Goal: Transaction & Acquisition: Purchase product/service

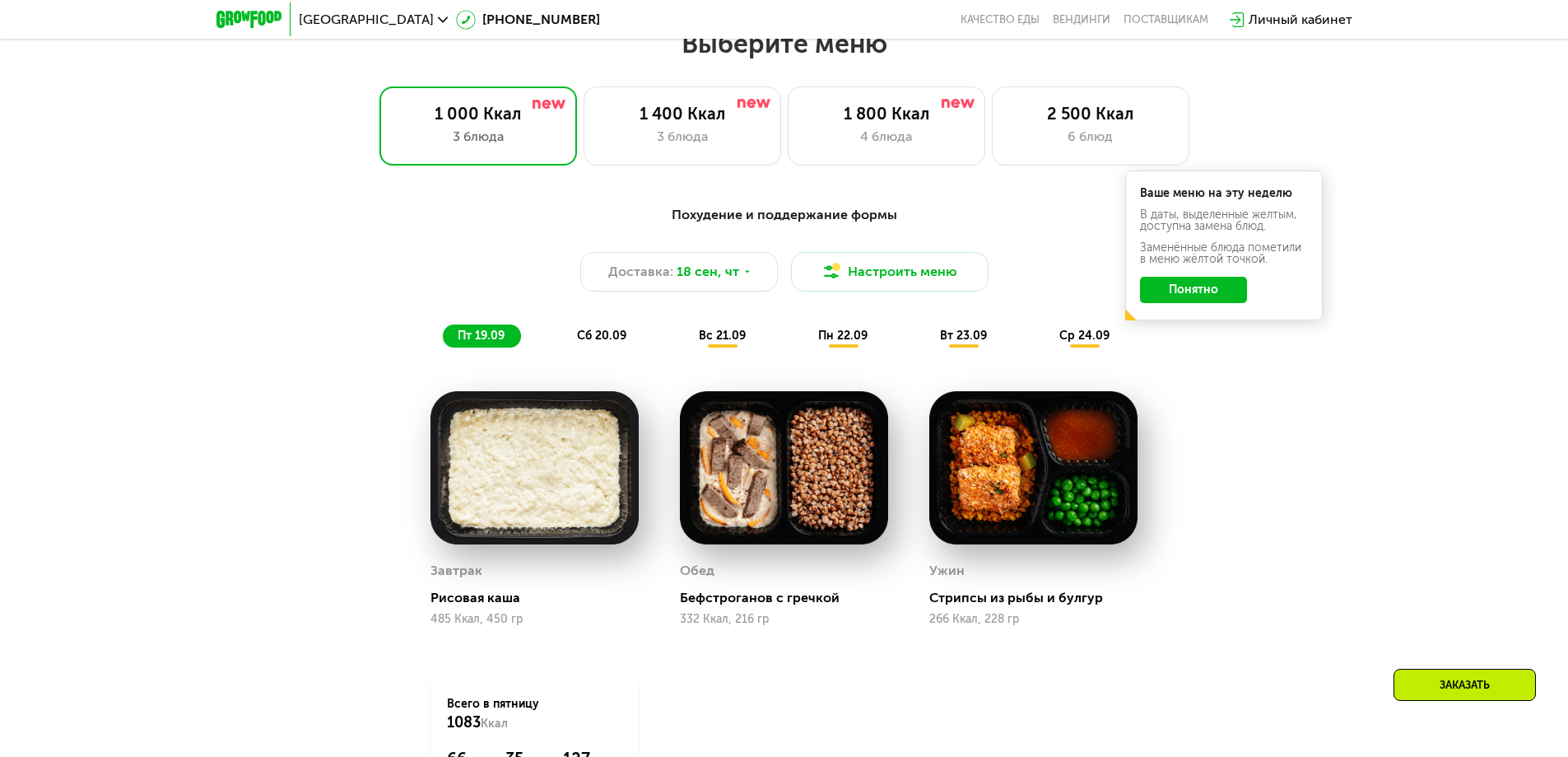
scroll to position [1400, 0]
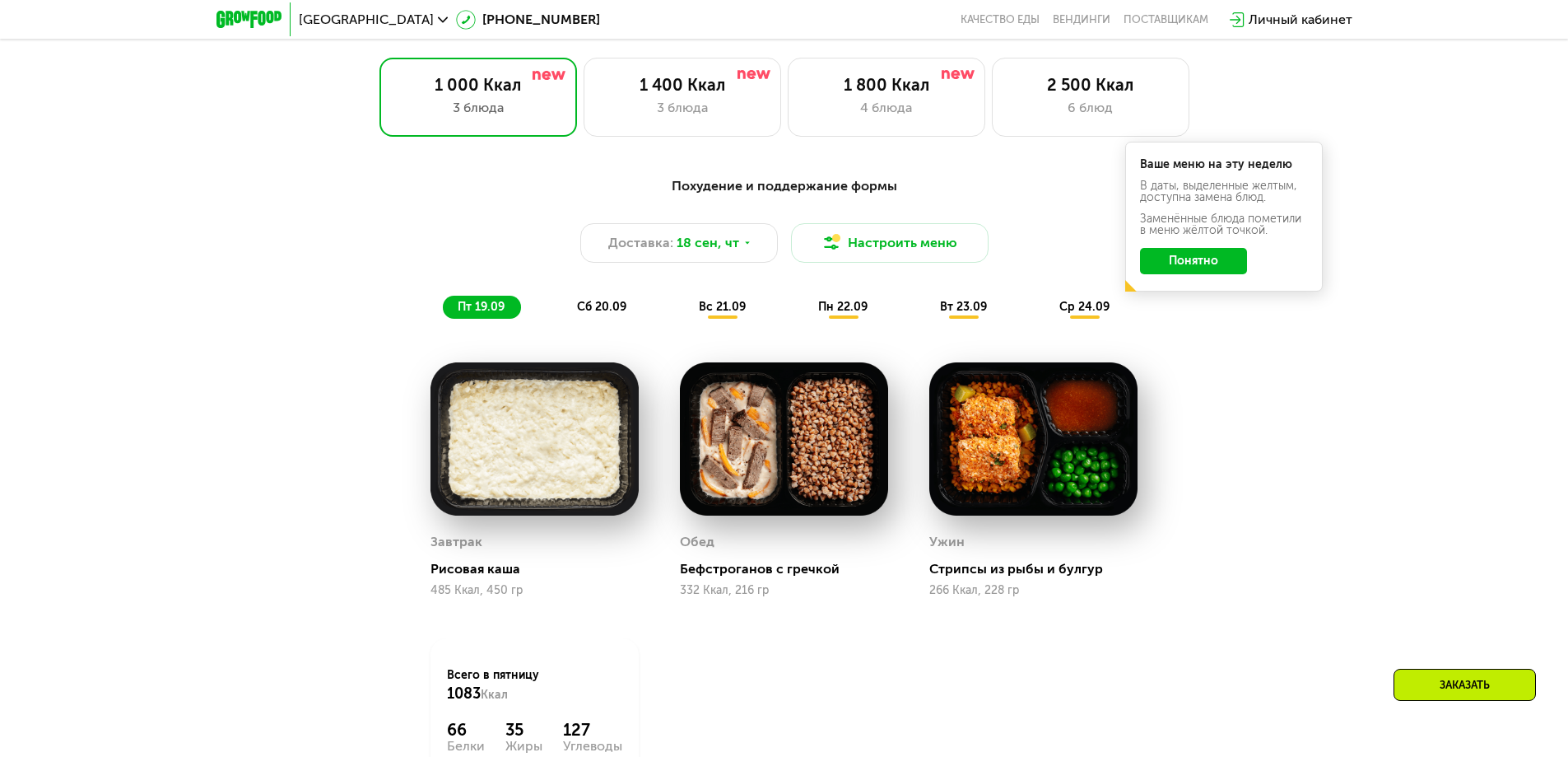
click at [606, 296] on div "Похудение и поддержание формы Доставка: 18 сен, чт Настроить меню пт 19.09 сб 2…" at bounding box center [784, 247] width 974 height 142
click at [603, 307] on span "сб 20.09" at bounding box center [601, 306] width 49 height 14
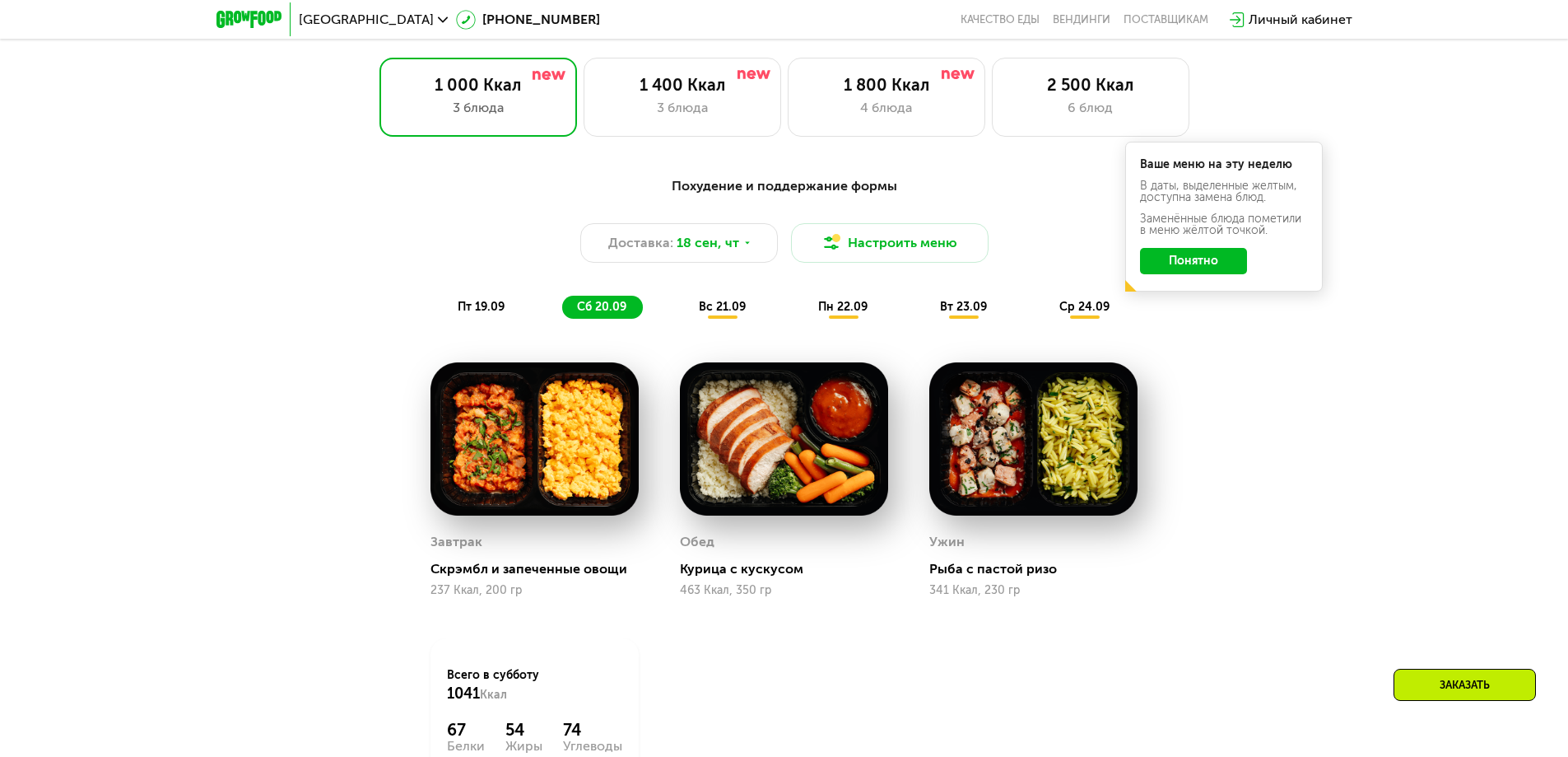
click at [737, 314] on span "вс 21.09" at bounding box center [722, 306] width 47 height 14
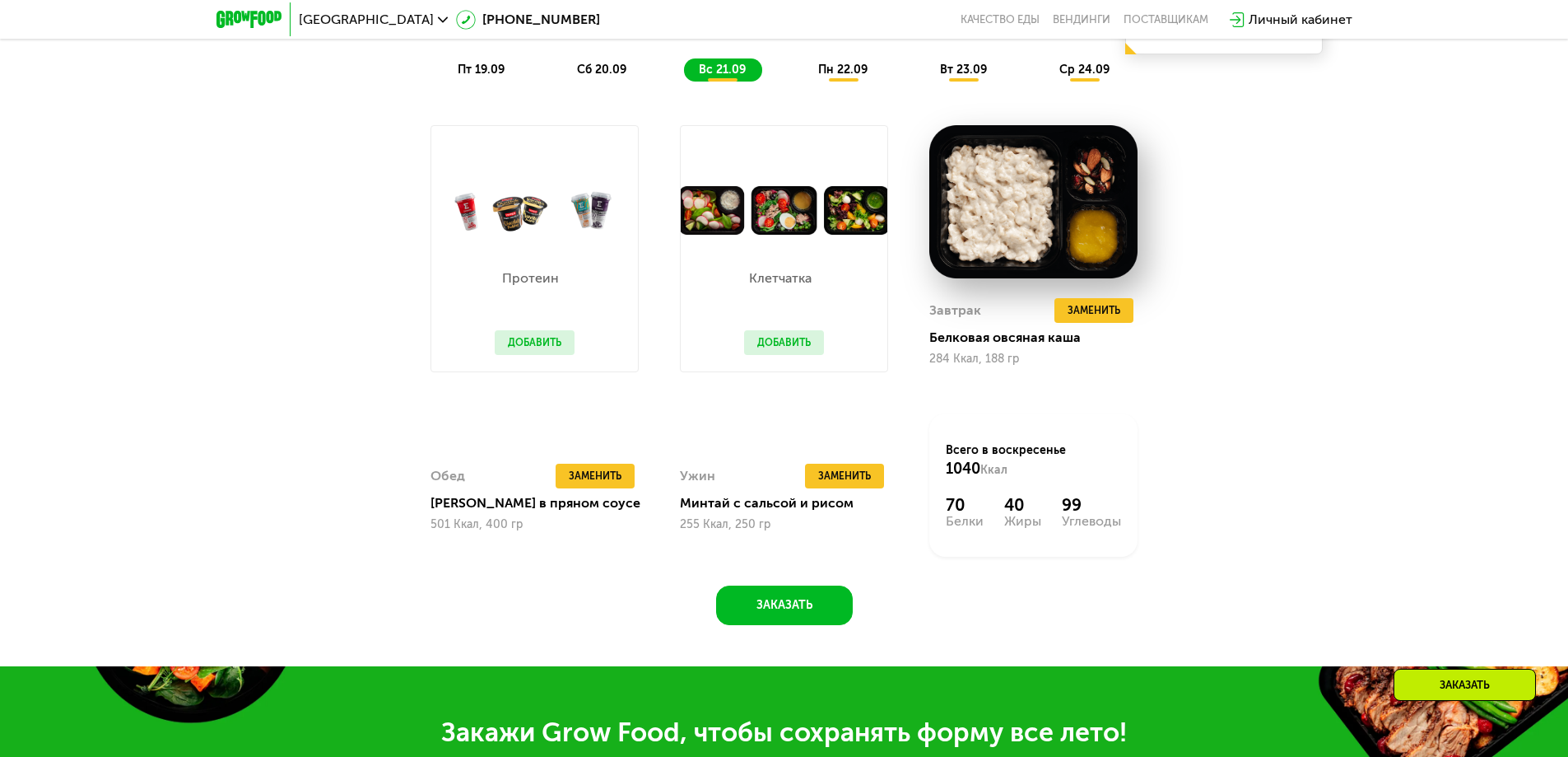
scroll to position [1647, 0]
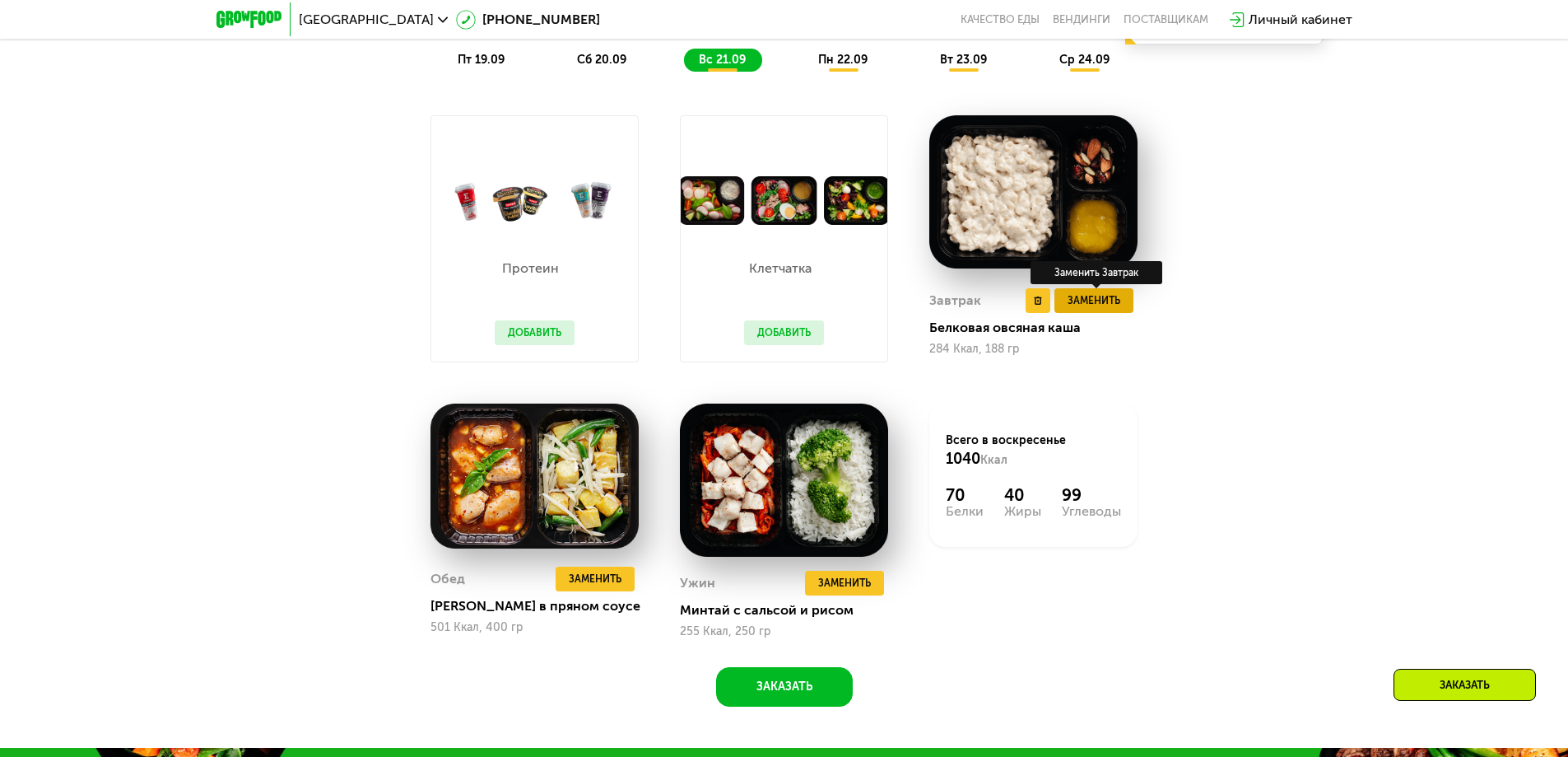
click at [1088, 309] on span "Заменить" at bounding box center [1093, 301] width 53 height 17
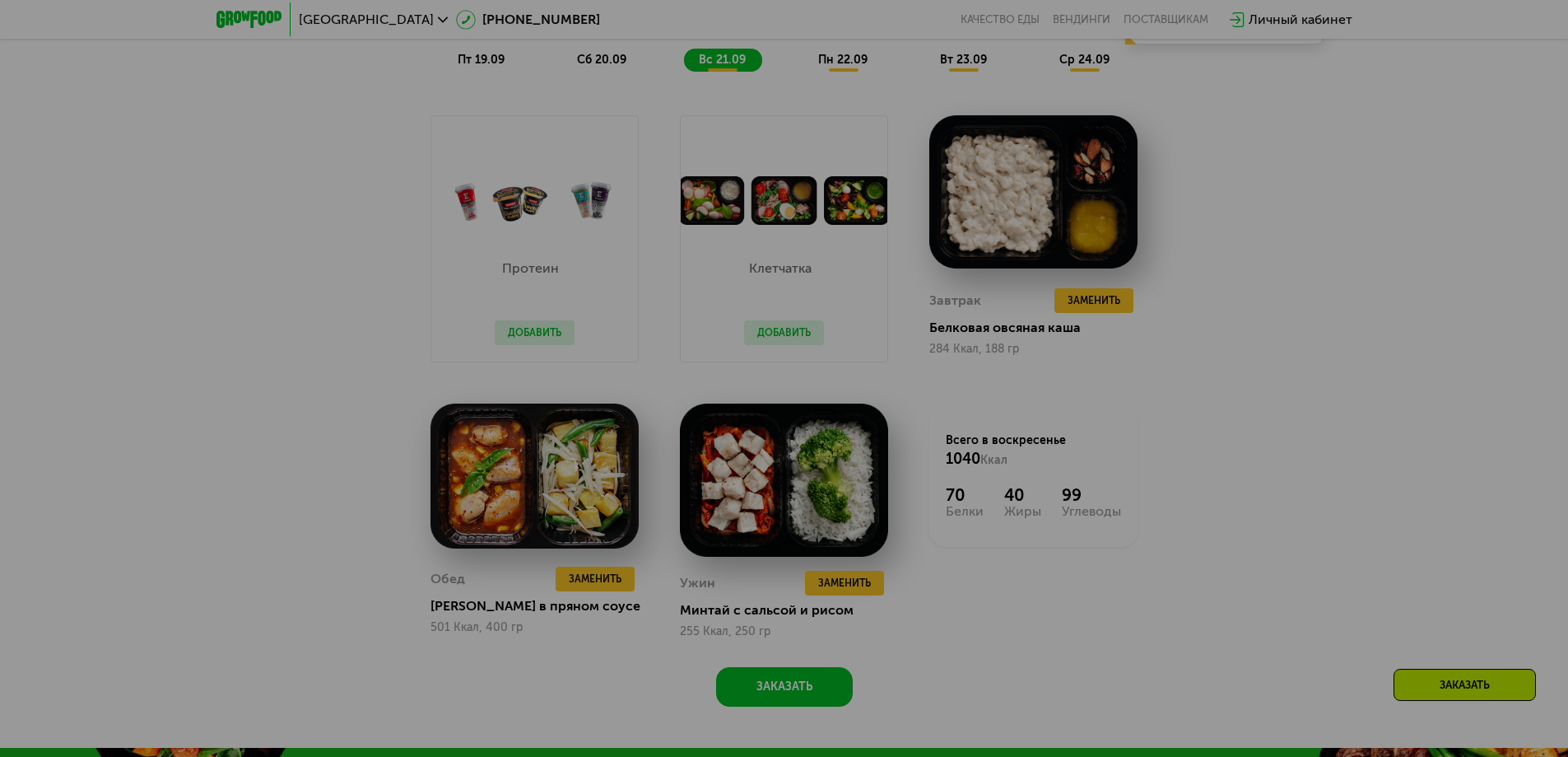
click at [1096, 297] on div at bounding box center [784, 378] width 1568 height 757
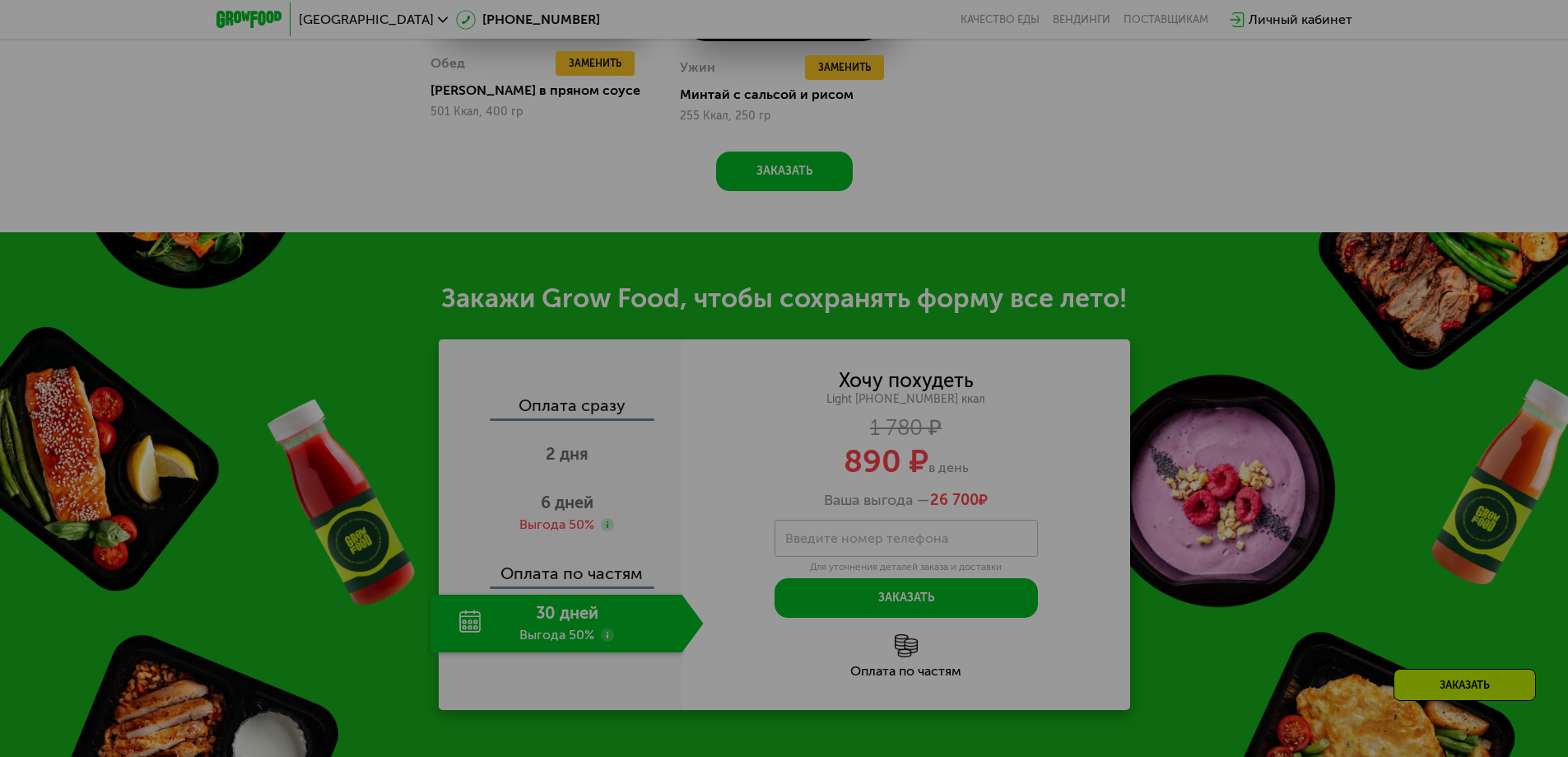
scroll to position [2224, 0]
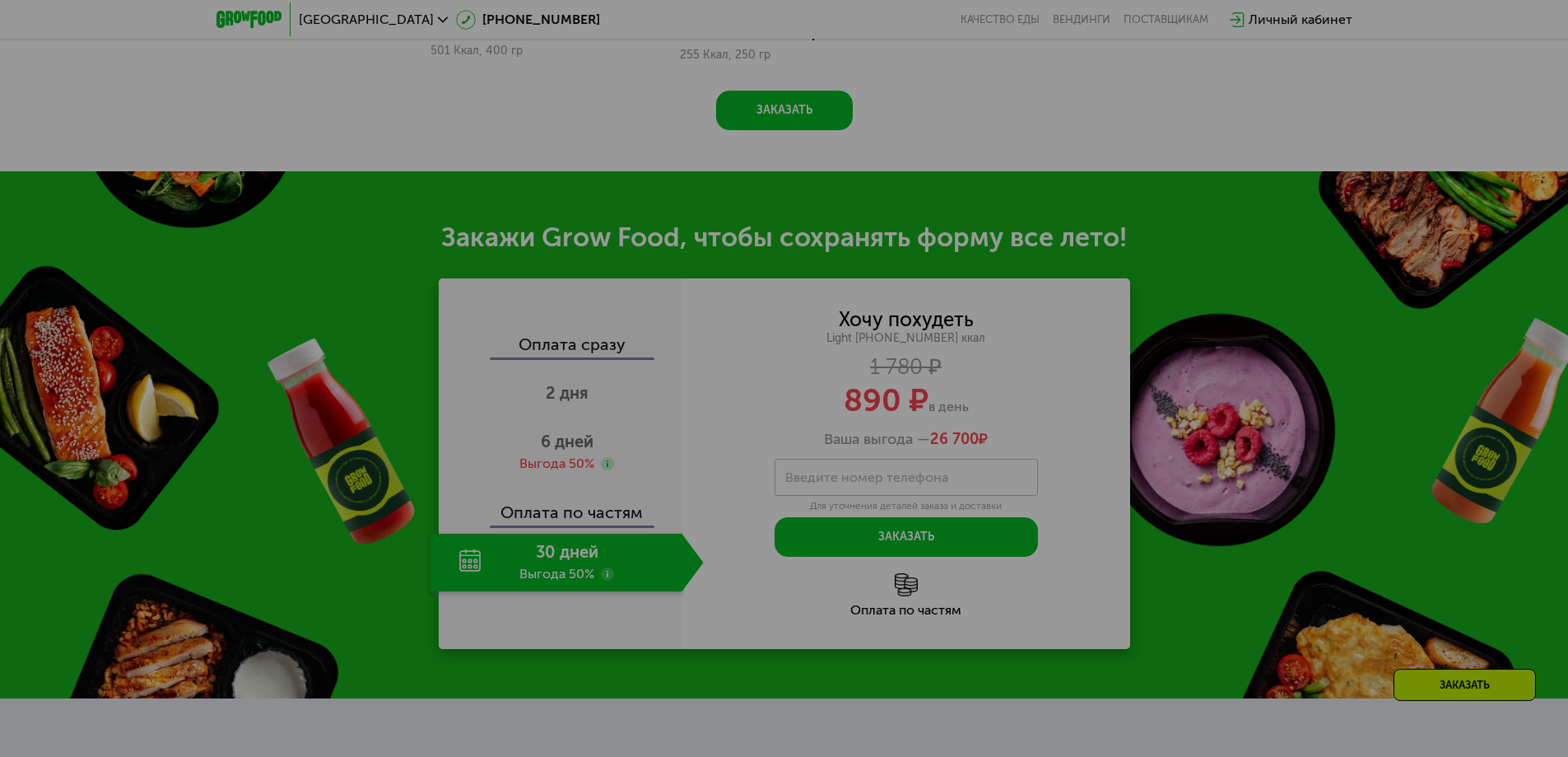
click at [556, 446] on div at bounding box center [784, 378] width 1568 height 757
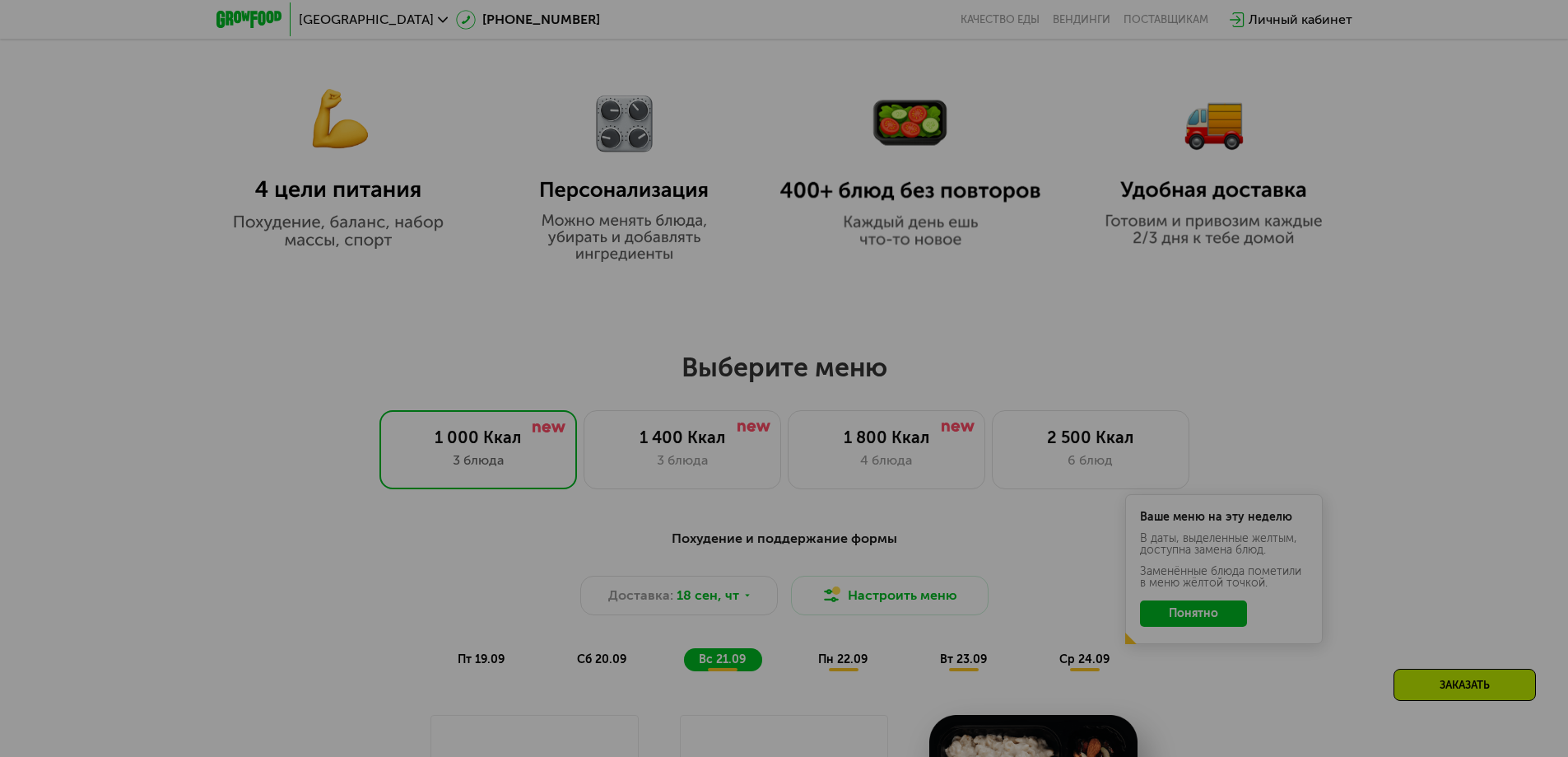
scroll to position [906, 0]
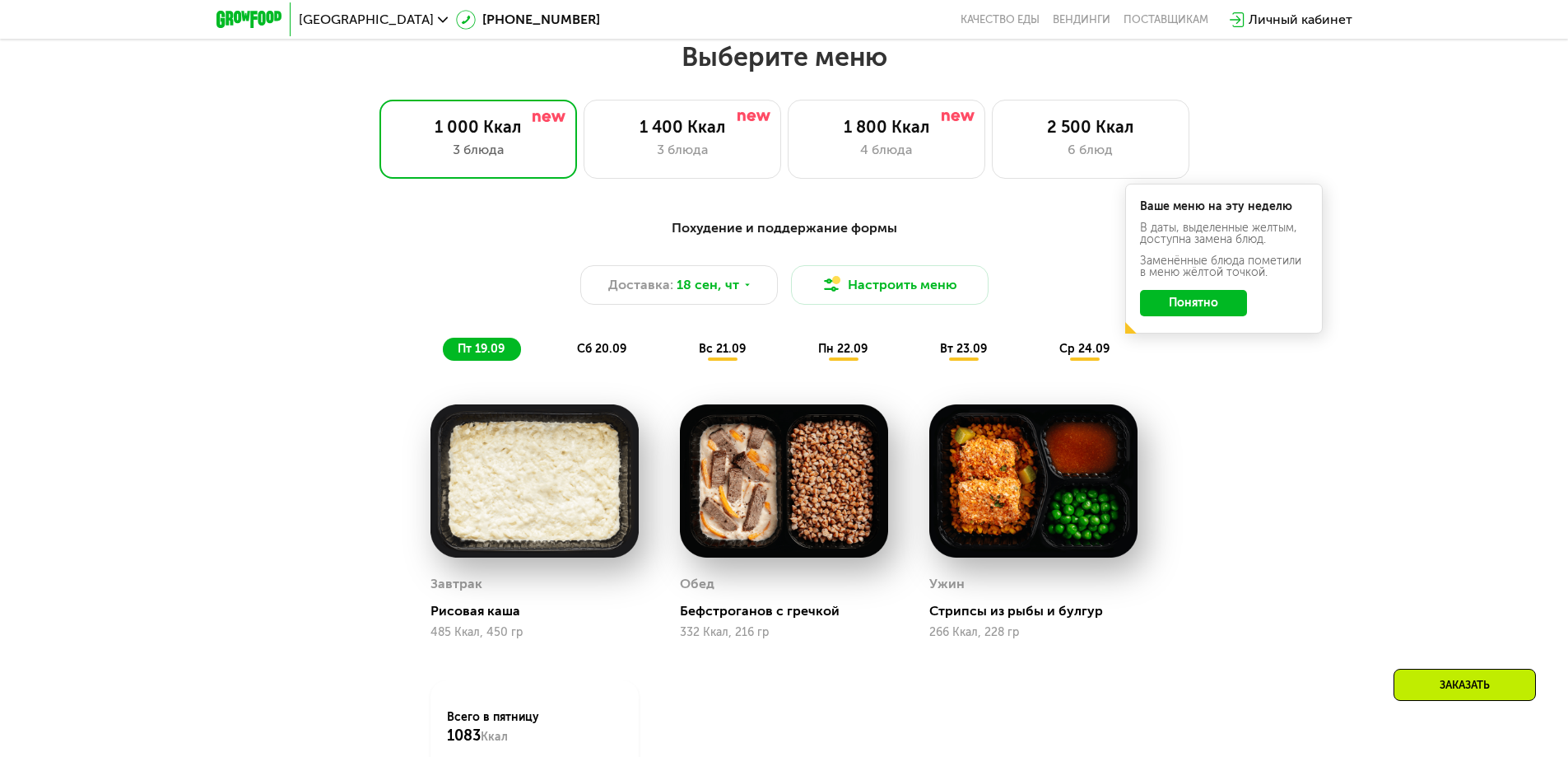
scroll to position [1318, 0]
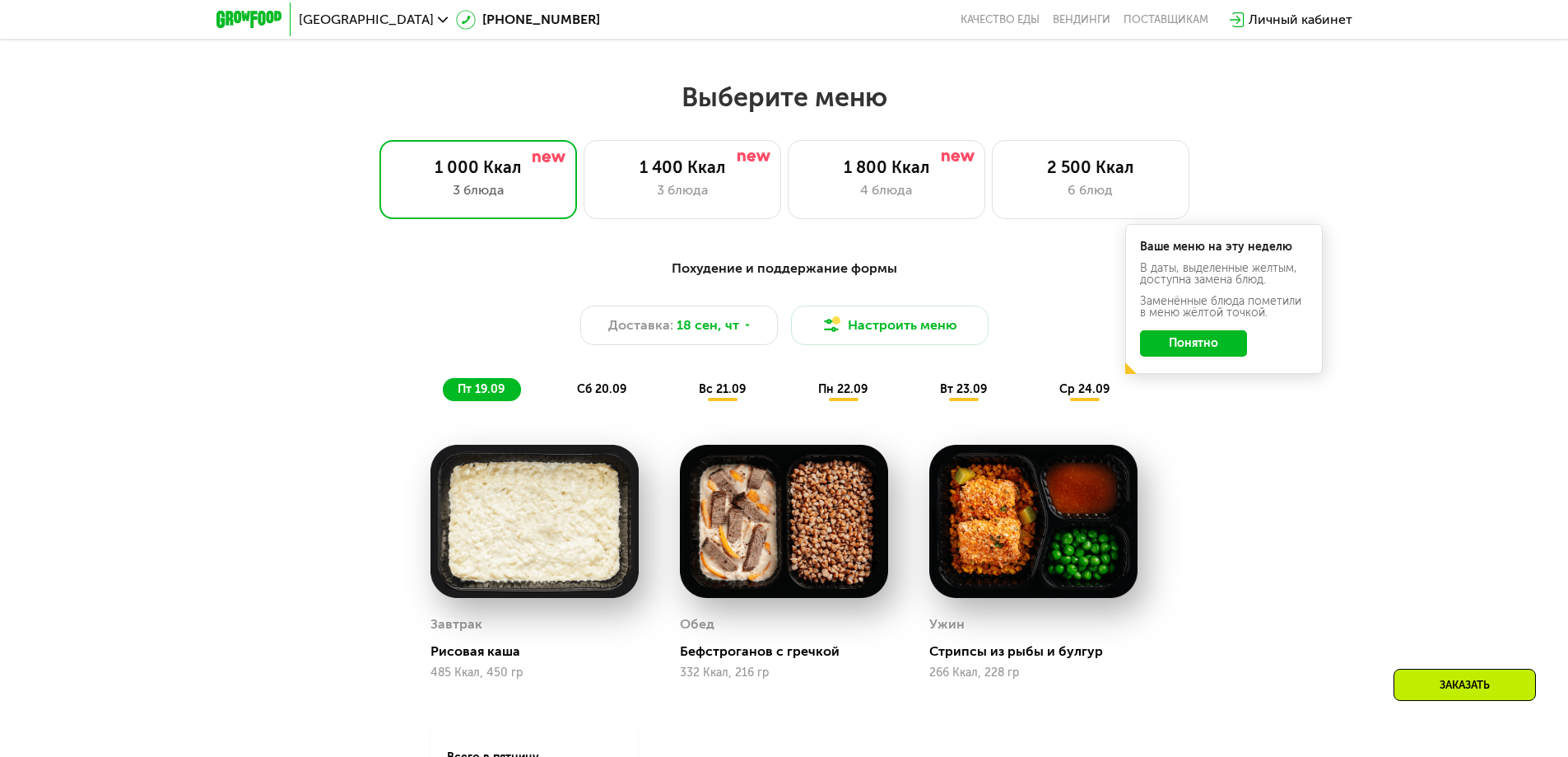
click at [741, 388] on span "вс 21.09" at bounding box center [722, 389] width 47 height 14
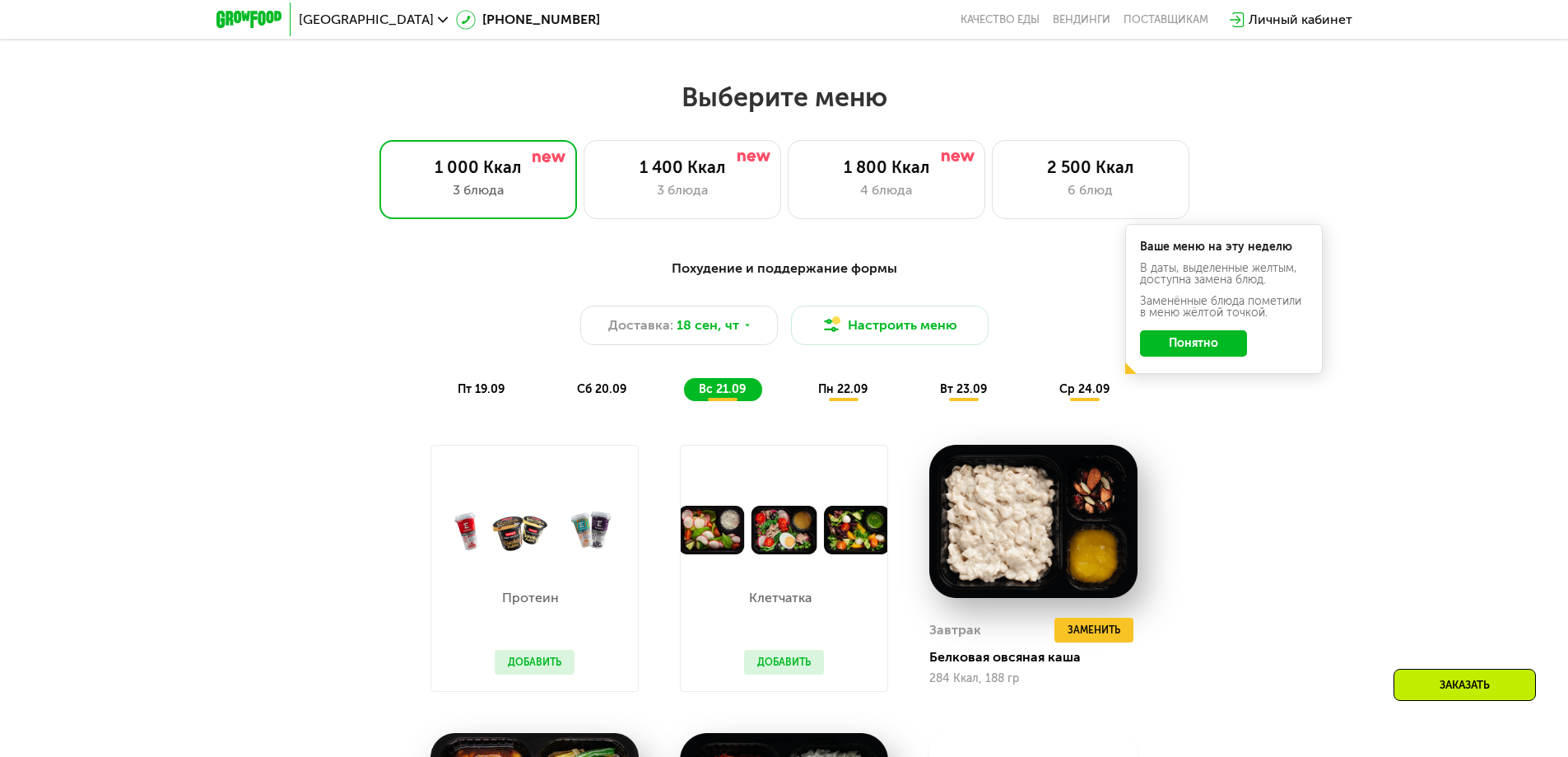
click at [1182, 357] on button "Понятно" at bounding box center [1193, 344] width 107 height 26
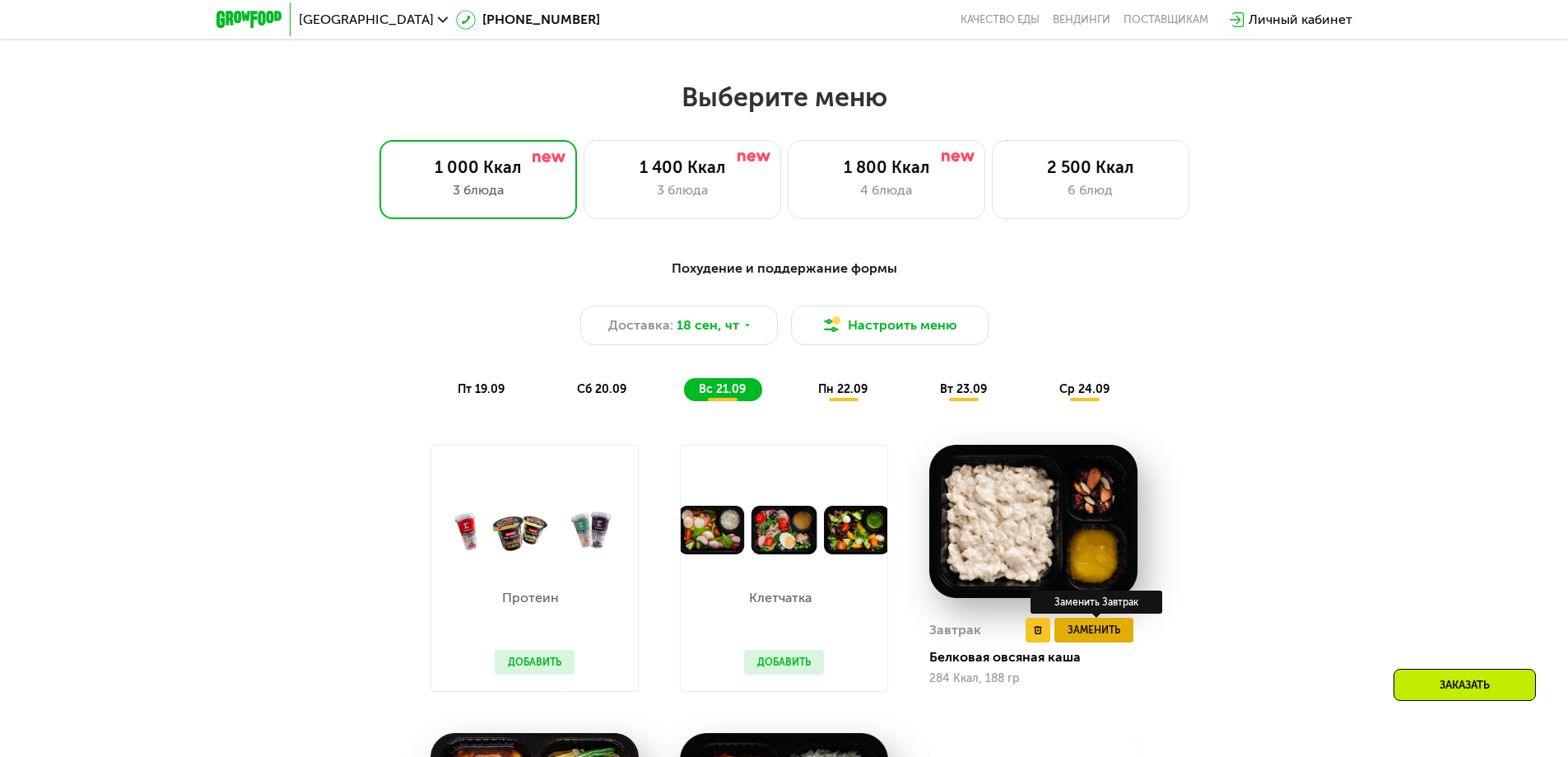
click at [1081, 639] on span "Заменить" at bounding box center [1093, 630] width 53 height 17
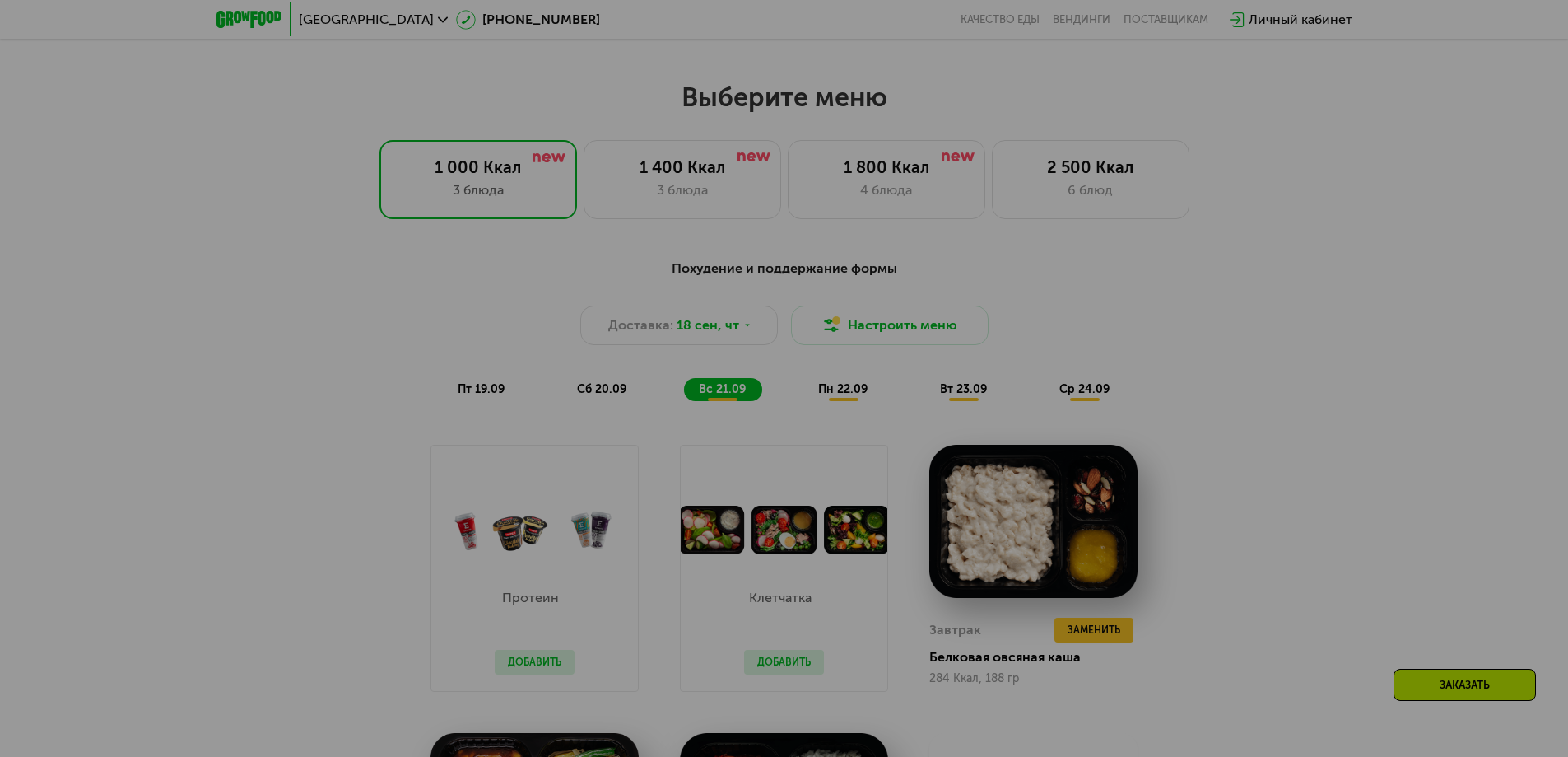
click at [1165, 290] on div at bounding box center [784, 378] width 1568 height 757
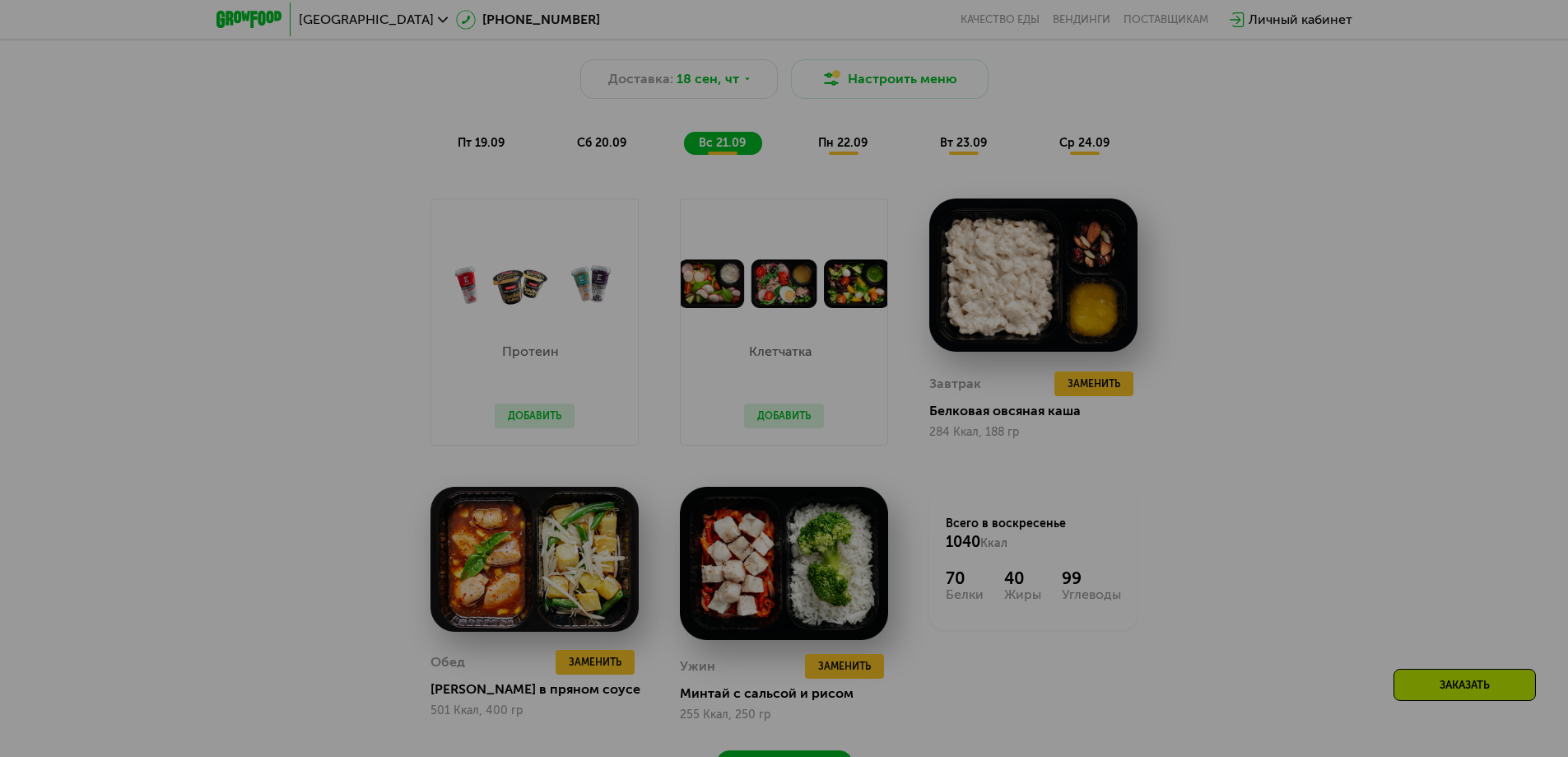
scroll to position [1565, 0]
click at [1481, 681] on div at bounding box center [784, 378] width 1568 height 757
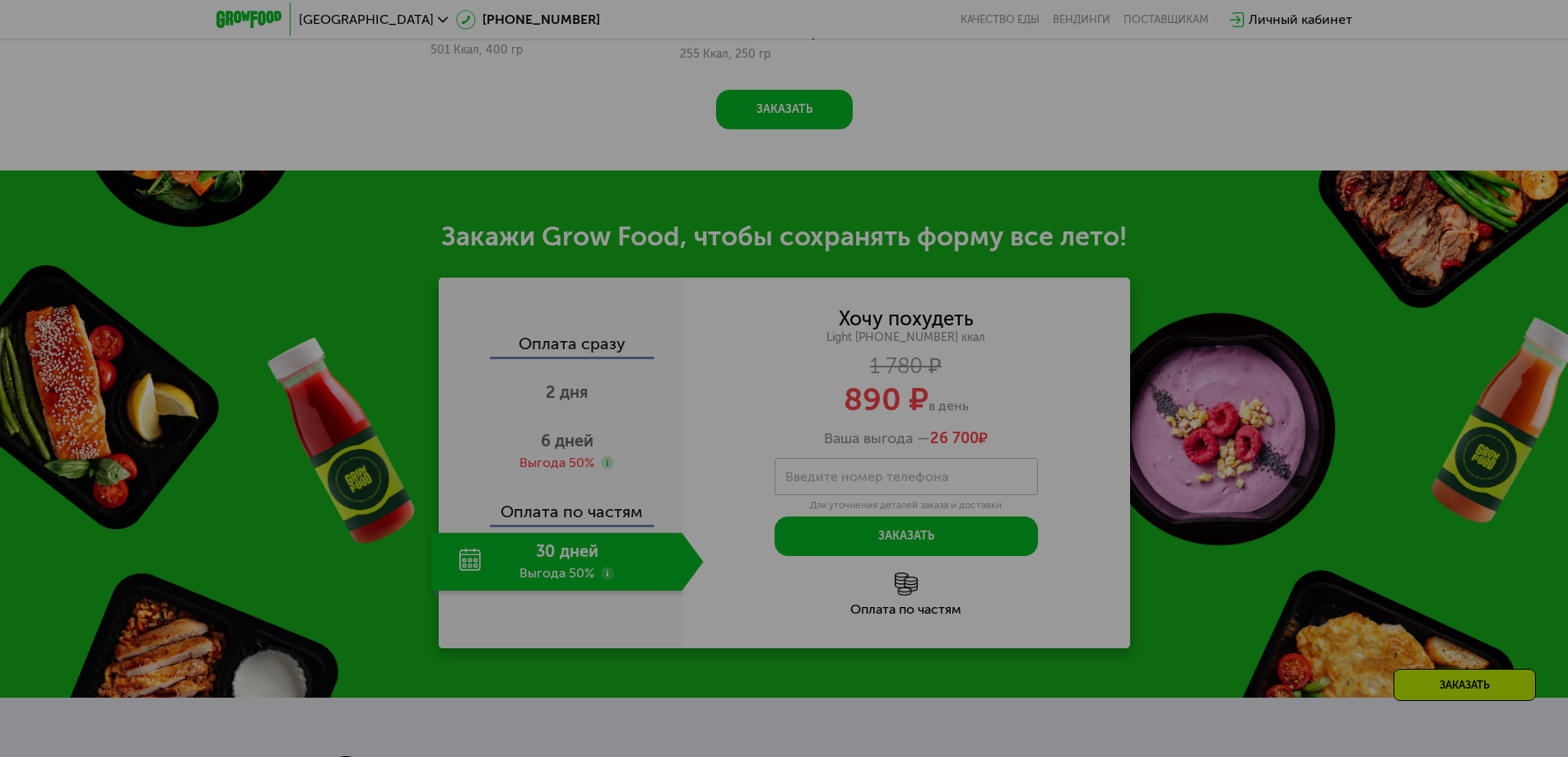
scroll to position [2224, 0]
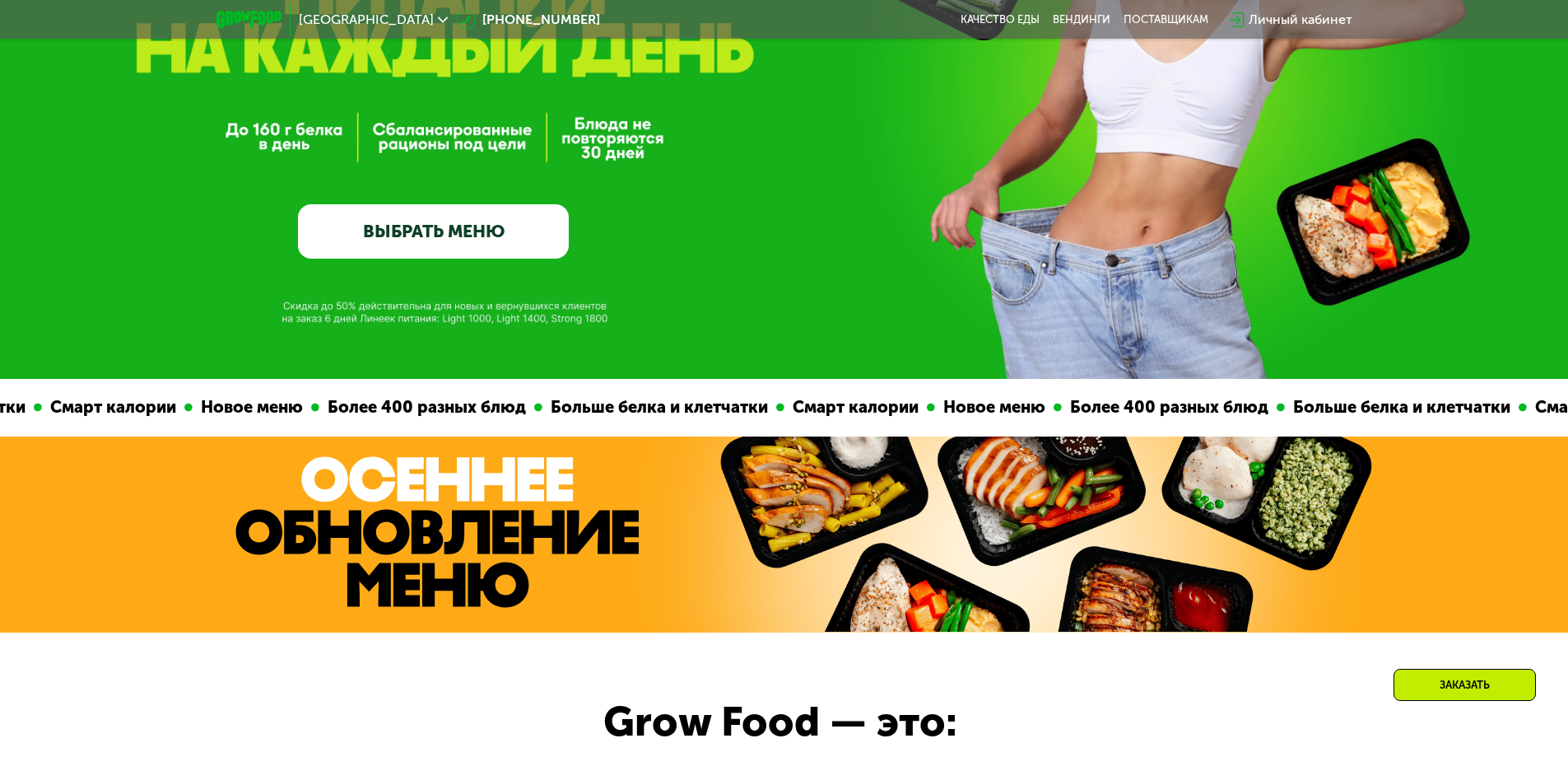
click at [548, 239] on link "ВЫБРАТЬ МЕНЮ" at bounding box center [433, 231] width 271 height 54
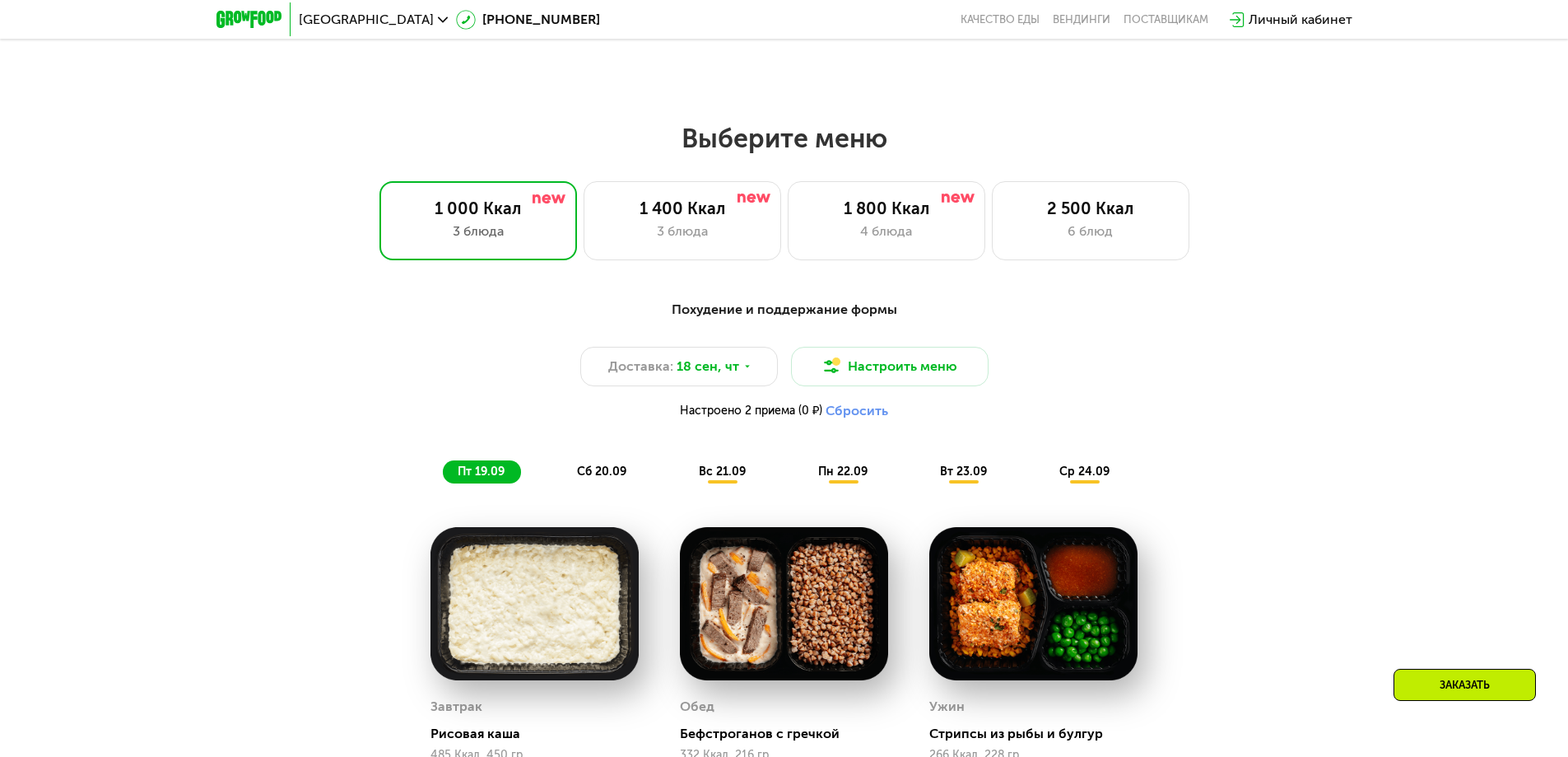
scroll to position [1318, 0]
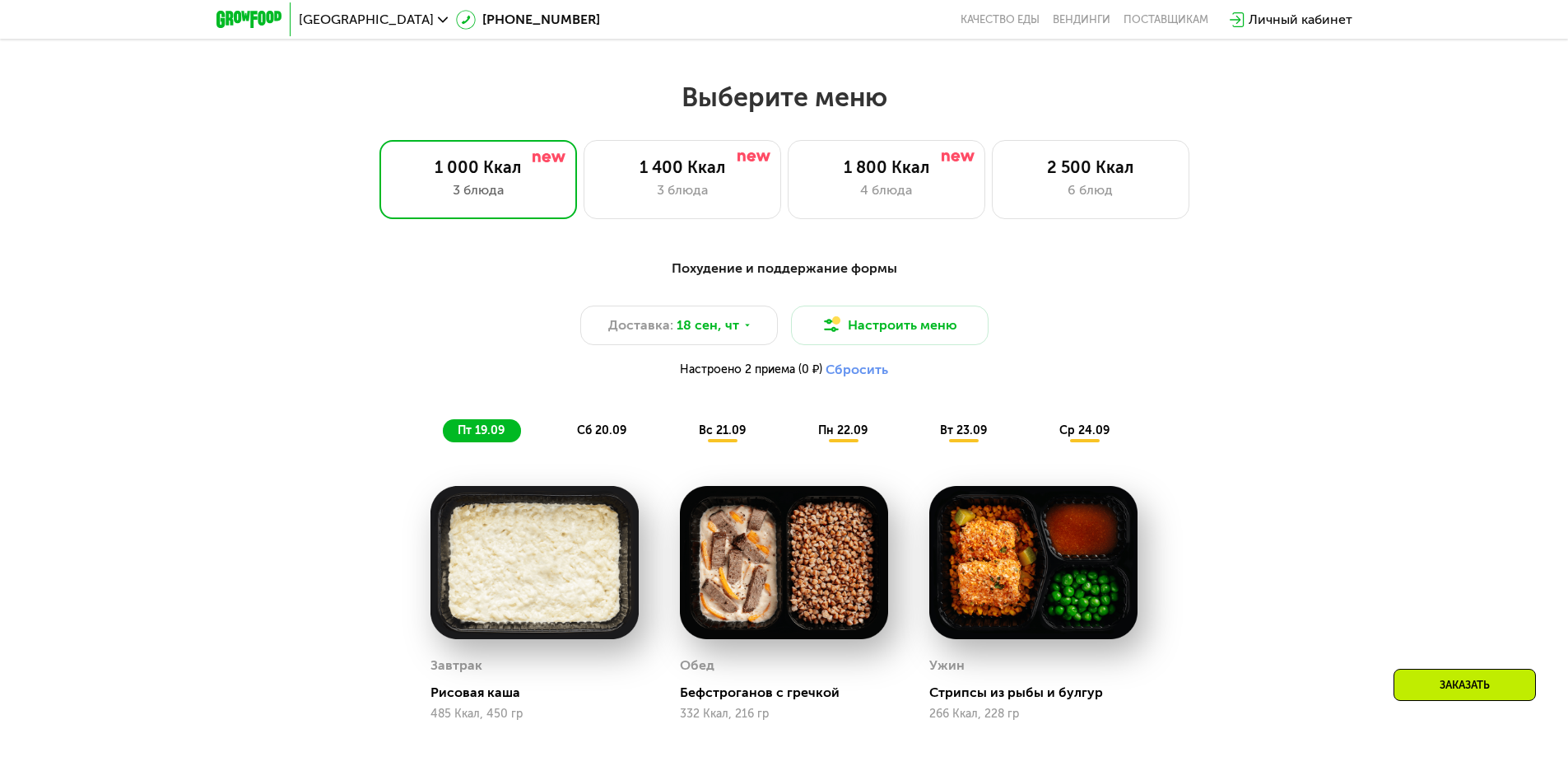
click at [850, 438] on span "пн 22.09" at bounding box center [842, 430] width 49 height 14
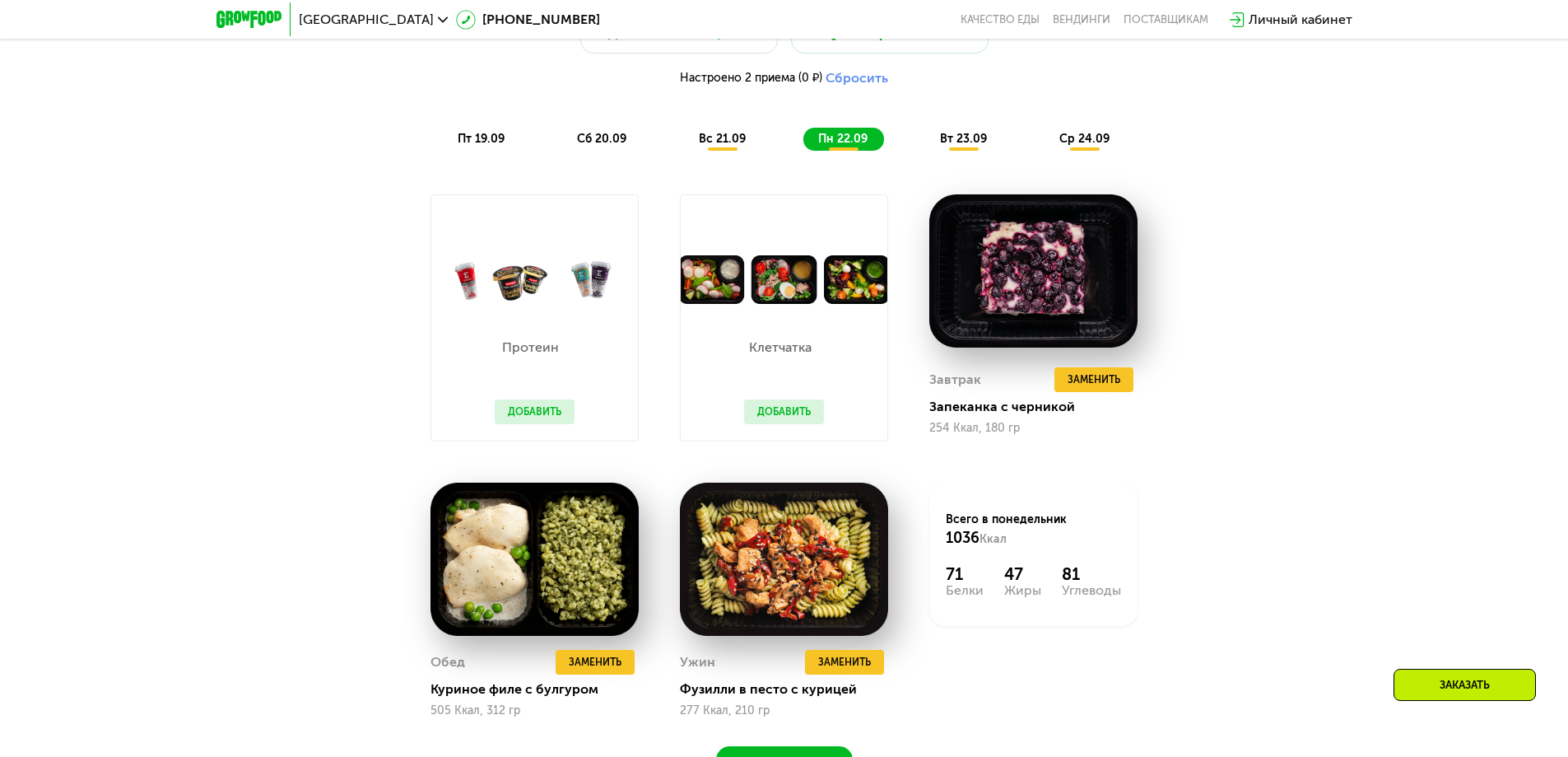
scroll to position [1647, 0]
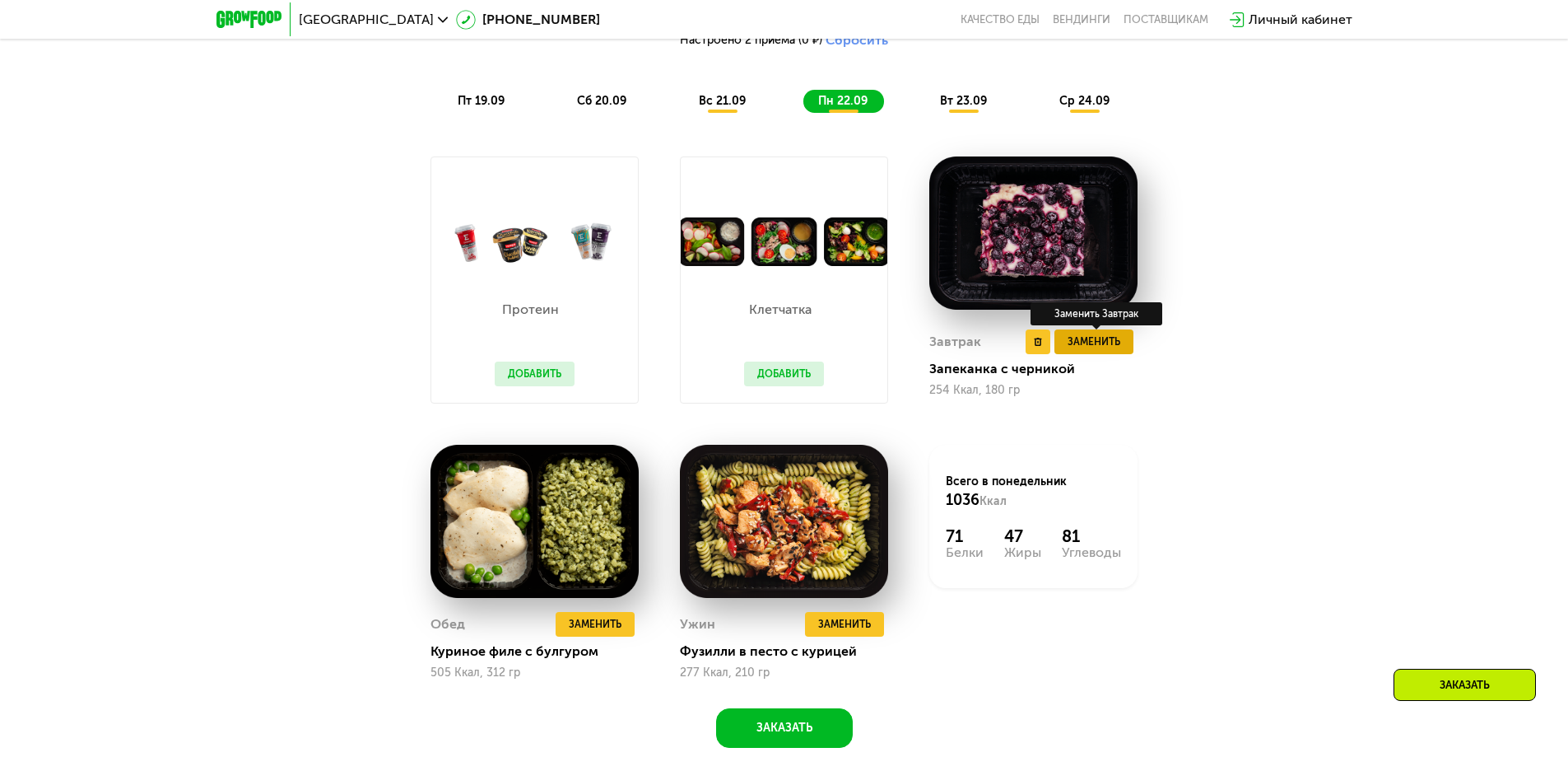
click at [1104, 349] on span "Заменить" at bounding box center [1093, 342] width 53 height 17
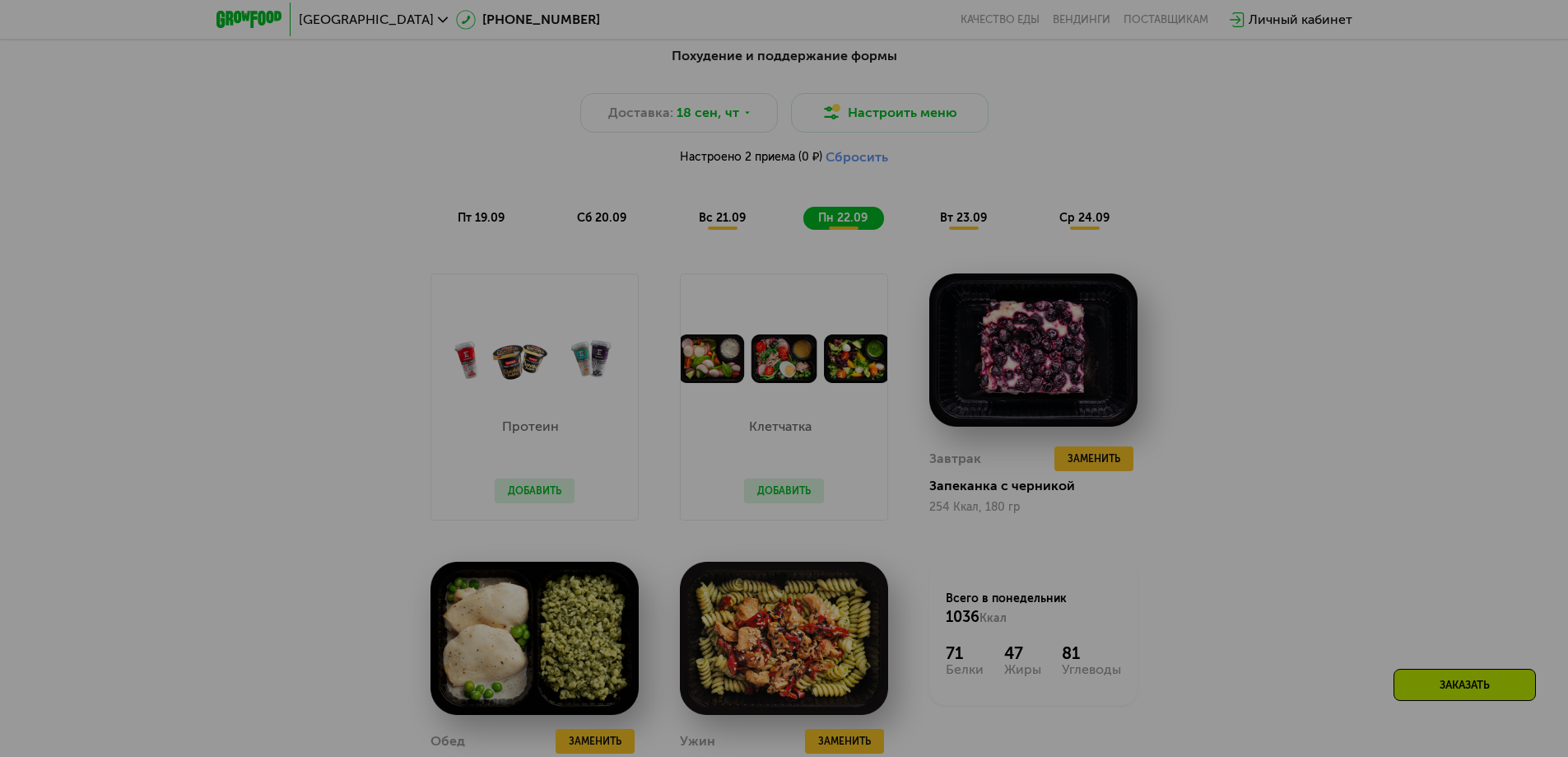
scroll to position [1482, 0]
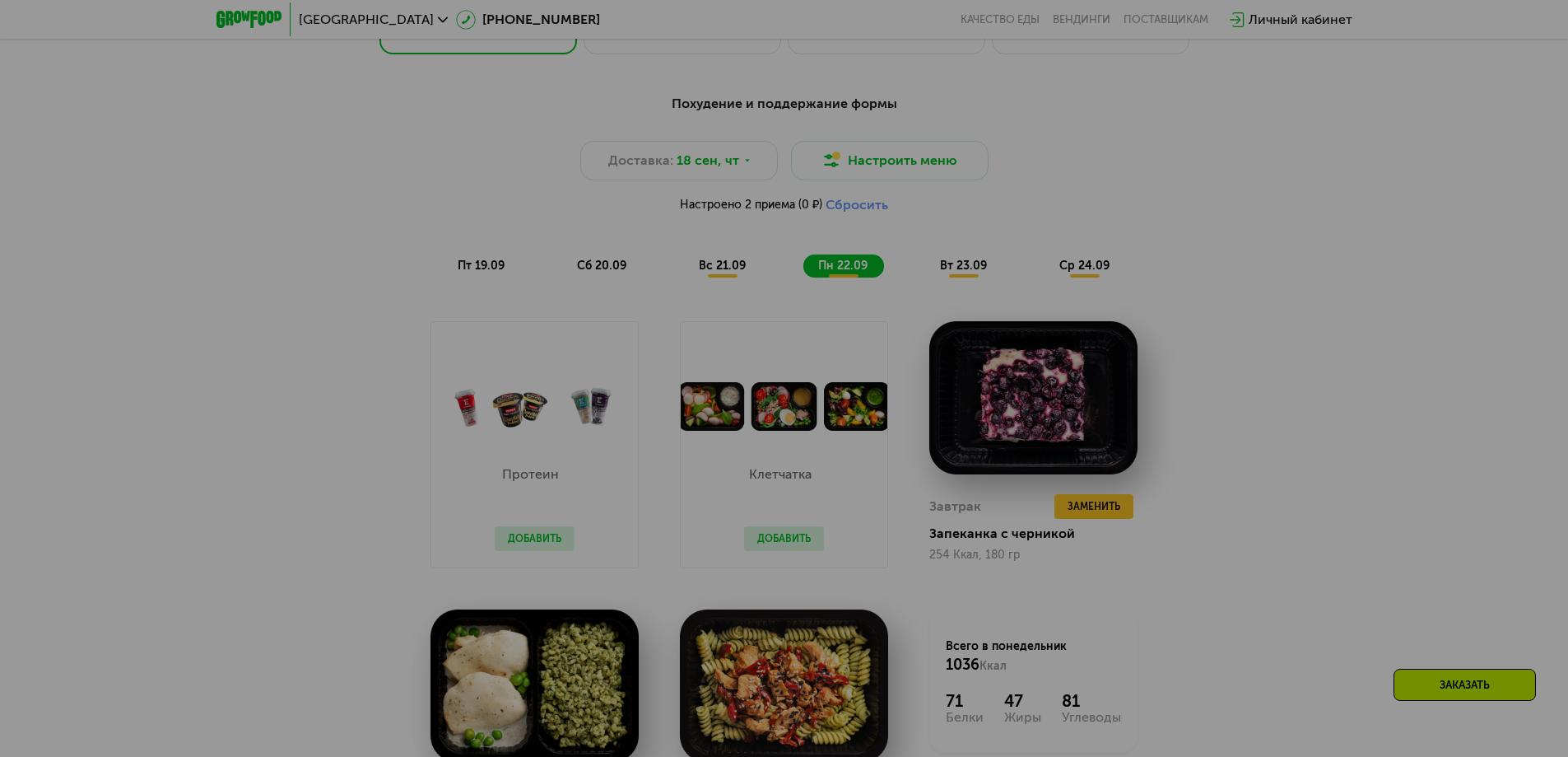
click at [861, 210] on div at bounding box center [784, 378] width 1568 height 757
click at [1169, 358] on div at bounding box center [784, 378] width 1568 height 757
